Goal: Task Accomplishment & Management: Manage account settings

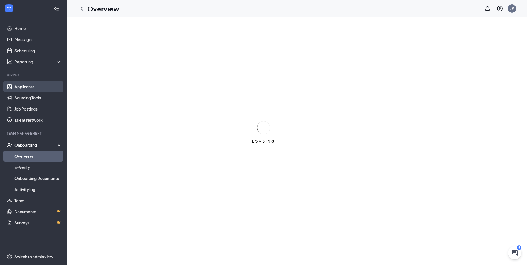
click at [28, 87] on link "Applicants" at bounding box center [37, 86] width 47 height 11
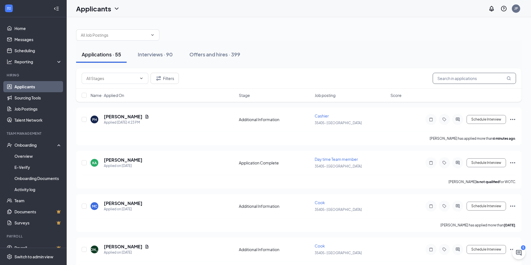
click at [470, 77] on input "text" at bounding box center [473, 78] width 83 height 11
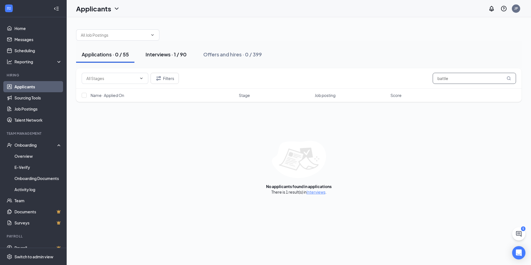
type input "battle"
click at [171, 56] on div "Interviews · 1 / 90" at bounding box center [165, 54] width 41 height 7
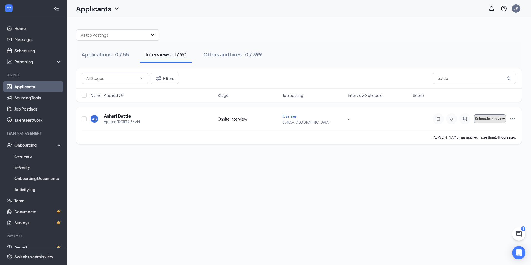
click at [486, 118] on span "Schedule interview" at bounding box center [490, 119] width 30 height 4
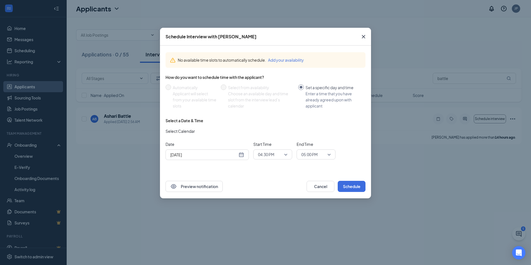
click at [243, 155] on div "[DATE]" at bounding box center [207, 155] width 74 height 6
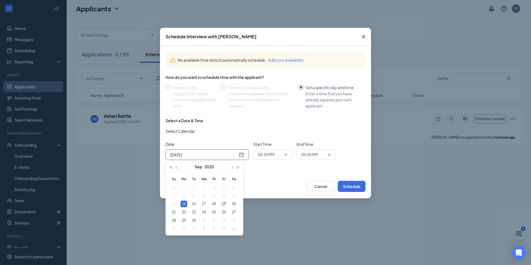
type input "[DATE]"
click at [226, 205] on div "19" at bounding box center [223, 203] width 7 height 7
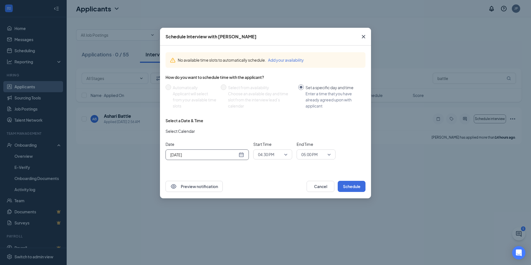
click at [278, 157] on span "04:30 PM" at bounding box center [270, 154] width 24 height 8
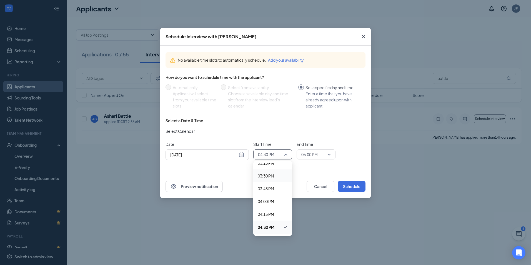
click at [292, 164] on div "Select a Date & Time Select Calendar Date [DATE] [DATE] Su Mo Tu We Th Fr Sa 31…" at bounding box center [265, 141] width 200 height 47
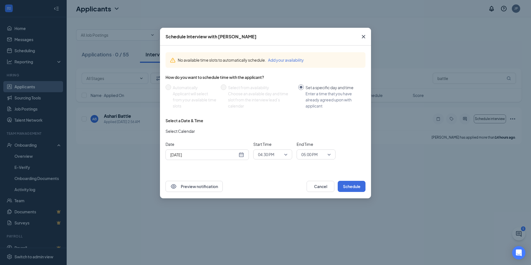
click at [289, 156] on div "04:30 PM" at bounding box center [272, 154] width 39 height 10
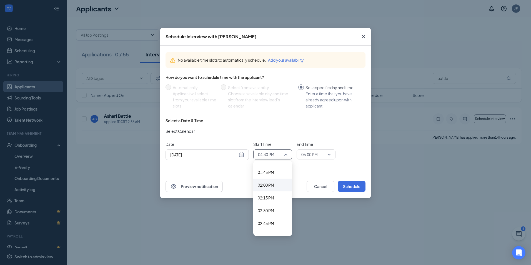
scroll to position [696, 0]
click at [269, 190] on span "02:00 PM" at bounding box center [266, 188] width 16 height 6
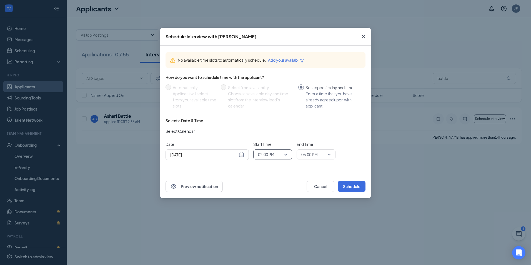
click at [321, 155] on span "05:00 PM" at bounding box center [313, 154] width 24 height 8
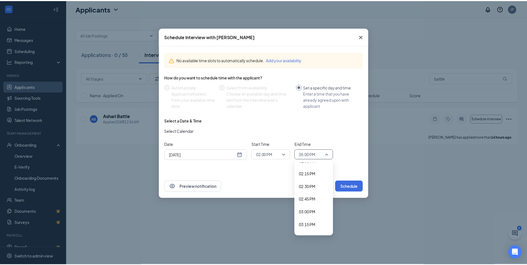
scroll to position [722, 0]
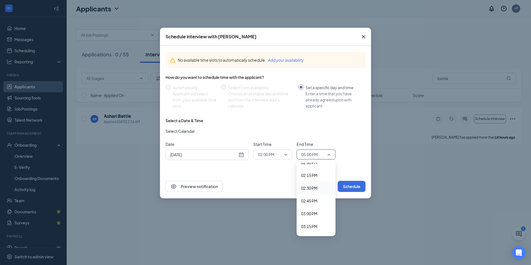
click at [305, 188] on span "02:30 PM" at bounding box center [309, 188] width 16 height 6
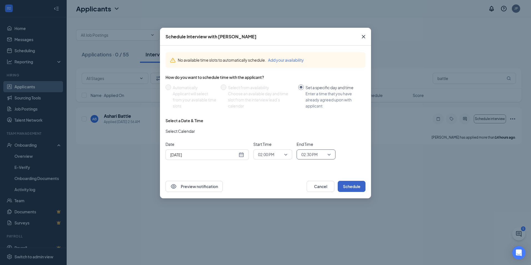
click at [353, 188] on button "Schedule" at bounding box center [352, 186] width 28 height 11
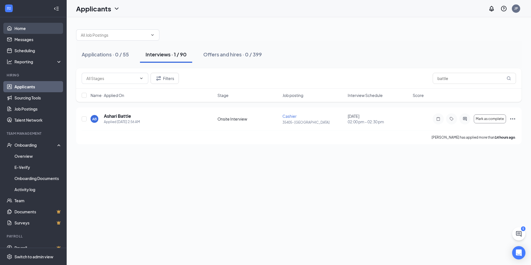
click at [27, 28] on link "Home" at bounding box center [37, 28] width 47 height 11
